Goal: Task Accomplishment & Management: Manage account settings

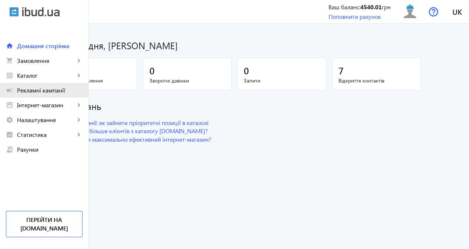
click at [39, 95] on link "campaign Рекламні кампанії" at bounding box center [44, 90] width 88 height 15
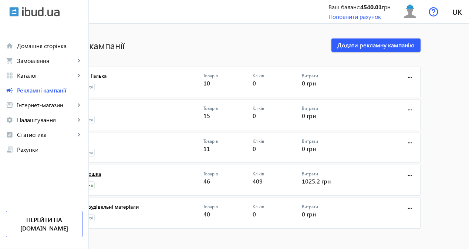
click at [128, 174] on link "Галька крошка" at bounding box center [135, 176] width 138 height 10
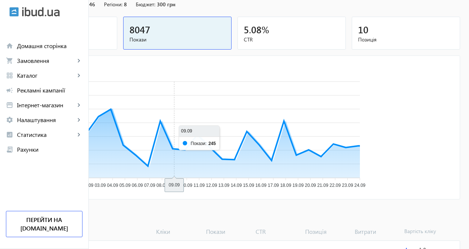
scroll to position [205, 0]
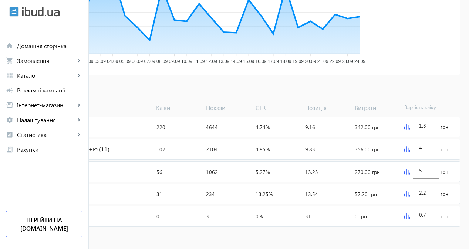
click at [411, 127] on img at bounding box center [408, 127] width 6 height 6
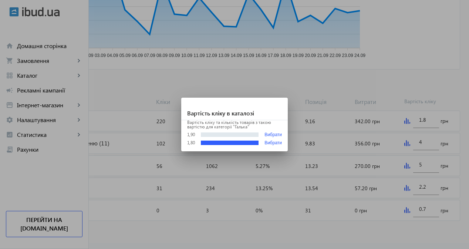
scroll to position [0, 0]
click at [416, 127] on div at bounding box center [234, 124] width 469 height 249
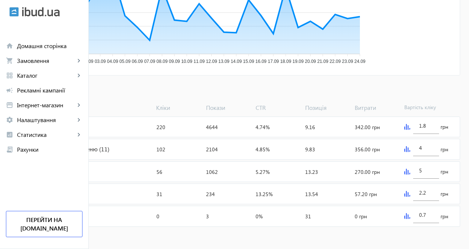
click at [411, 149] on img at bounding box center [408, 149] width 6 height 6
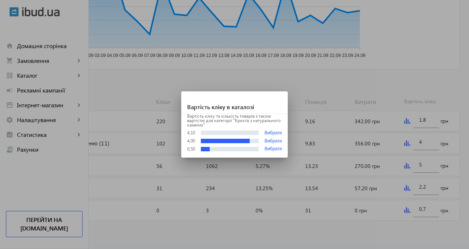
click at [417, 149] on div at bounding box center [234, 124] width 469 height 249
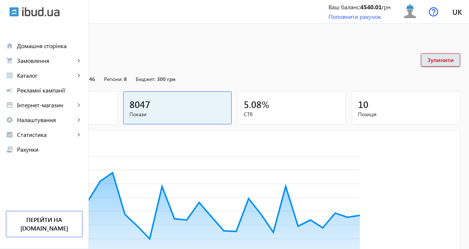
scroll to position [205, 0]
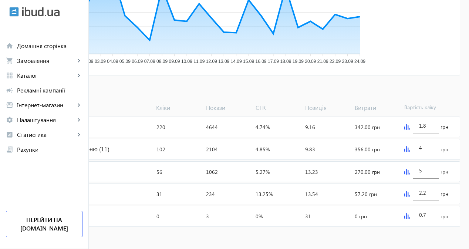
click at [411, 173] on img at bounding box center [408, 172] width 6 height 6
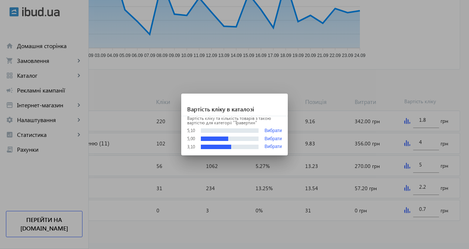
click at [418, 173] on div at bounding box center [234, 124] width 469 height 249
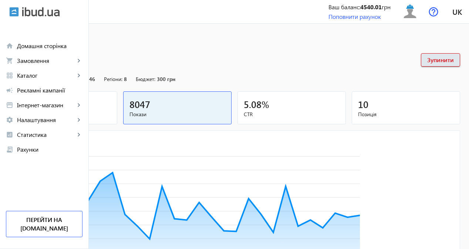
scroll to position [205, 0]
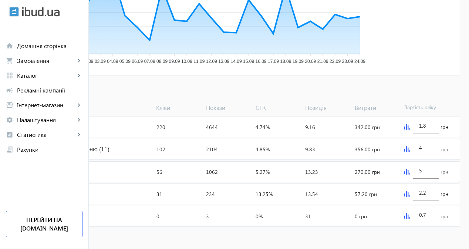
click at [411, 193] on img at bounding box center [408, 194] width 6 height 6
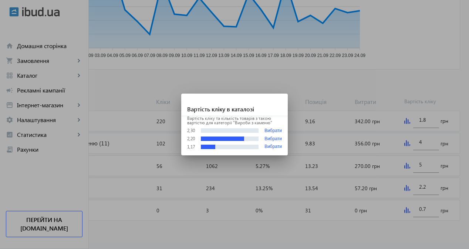
scroll to position [0, 0]
click at [271, 132] on button "Вибрати" at bounding box center [273, 131] width 17 height 6
type input "2.3"
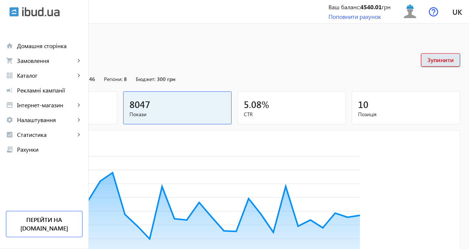
scroll to position [205, 0]
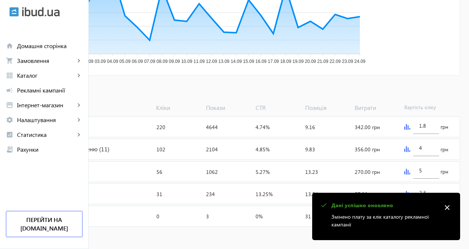
click at [445, 208] on mat-icon "close" at bounding box center [447, 207] width 11 height 11
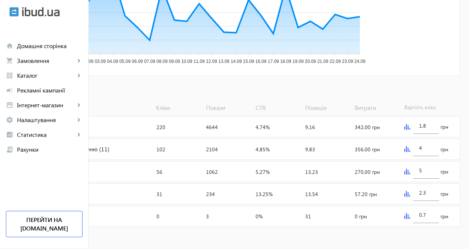
click at [411, 216] on img at bounding box center [408, 216] width 6 height 6
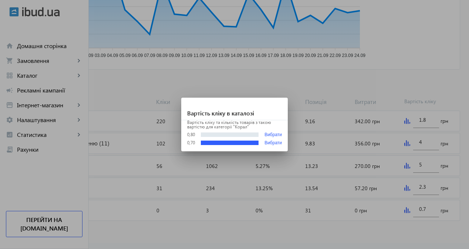
scroll to position [0, 0]
click at [419, 216] on div at bounding box center [234, 124] width 469 height 249
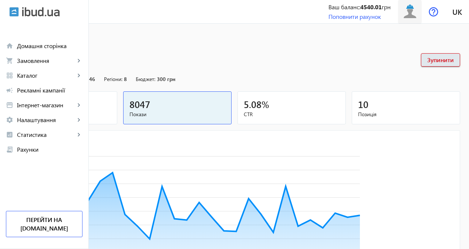
click at [404, 14] on img at bounding box center [410, 11] width 17 height 17
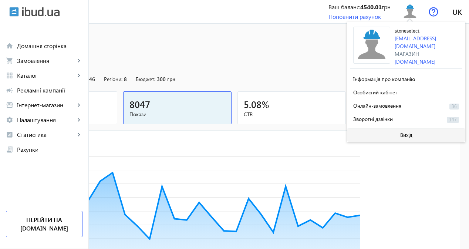
click at [384, 133] on span at bounding box center [407, 135] width 118 height 18
